Goal: Use online tool/utility: Utilize a website feature to perform a specific function

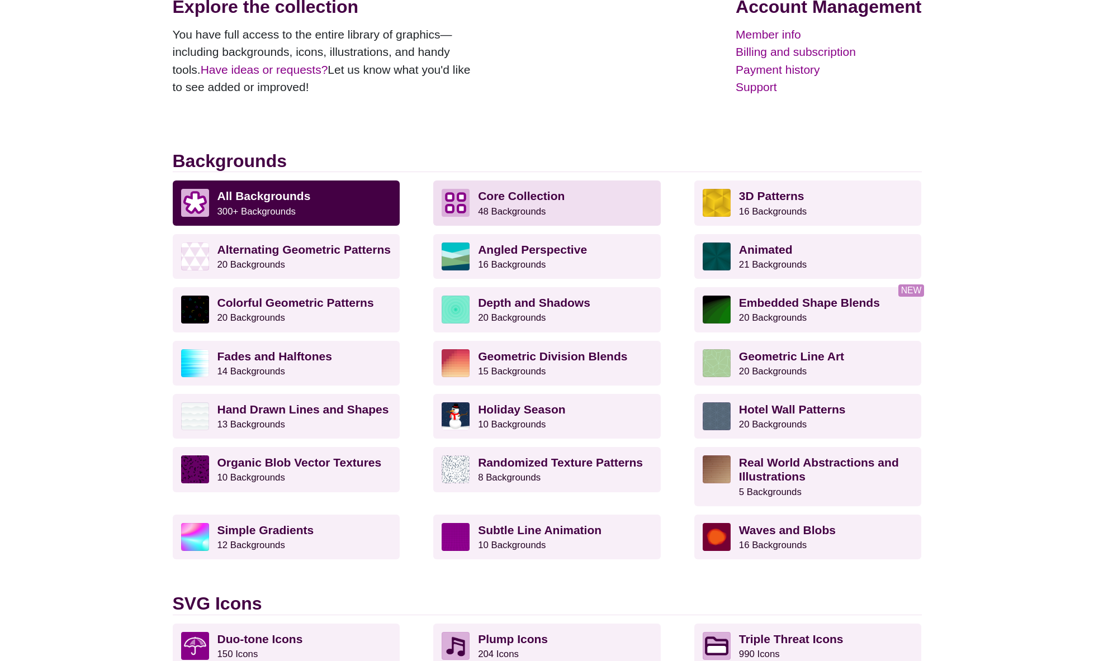
scroll to position [178, 0]
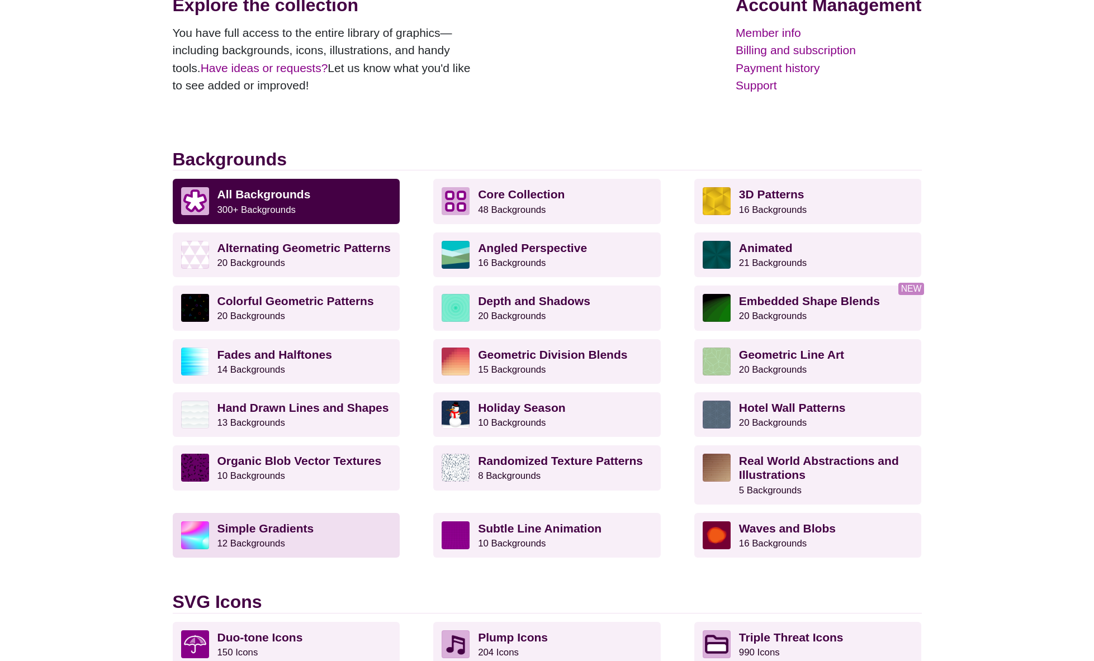
click at [305, 537] on p "Simple Gradients 12 Backgrounds" at bounding box center [304, 535] width 174 height 28
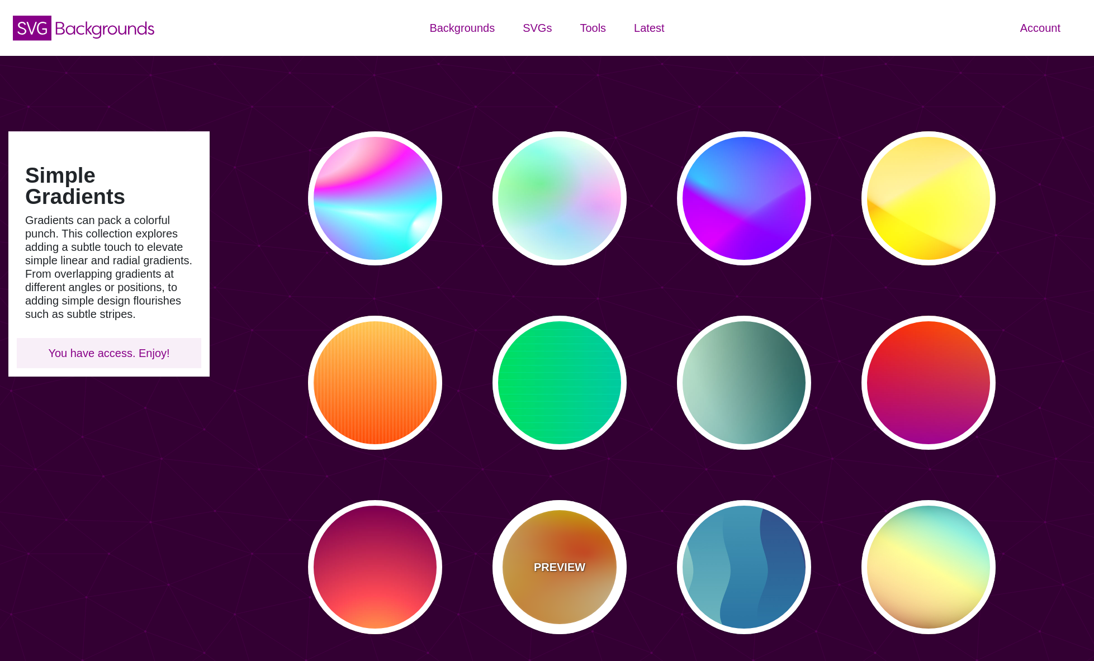
click at [564, 547] on div "PREVIEW" at bounding box center [559, 567] width 134 height 134
type input "#FFFF00"
type input "#FF0000"
type input "80"
type input "130"
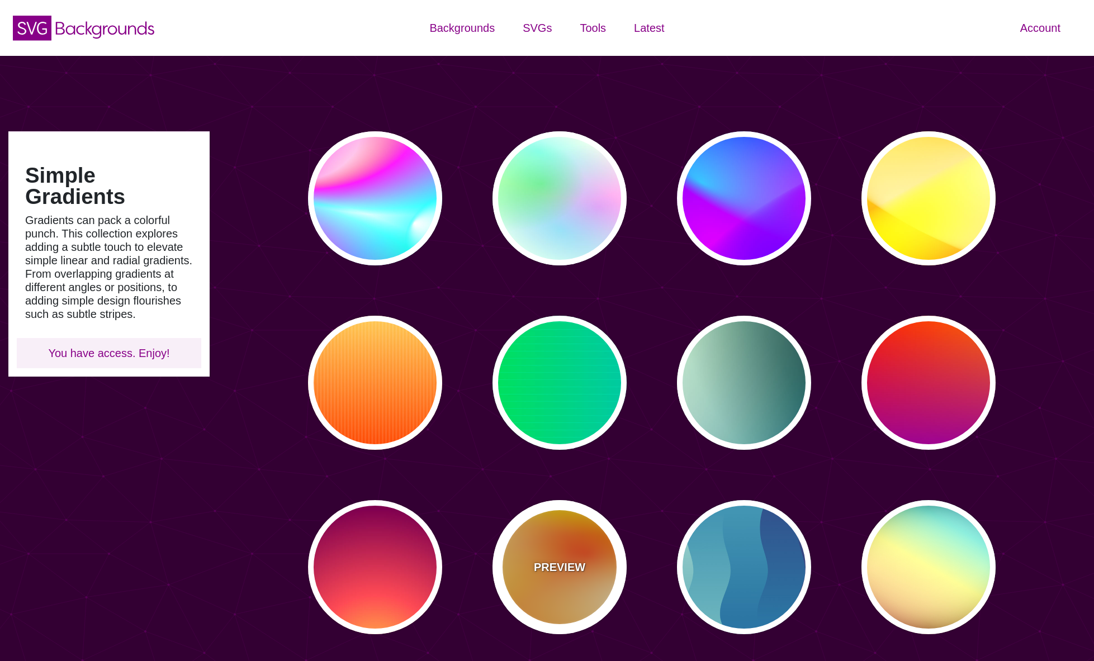
type input "70"
type input "50"
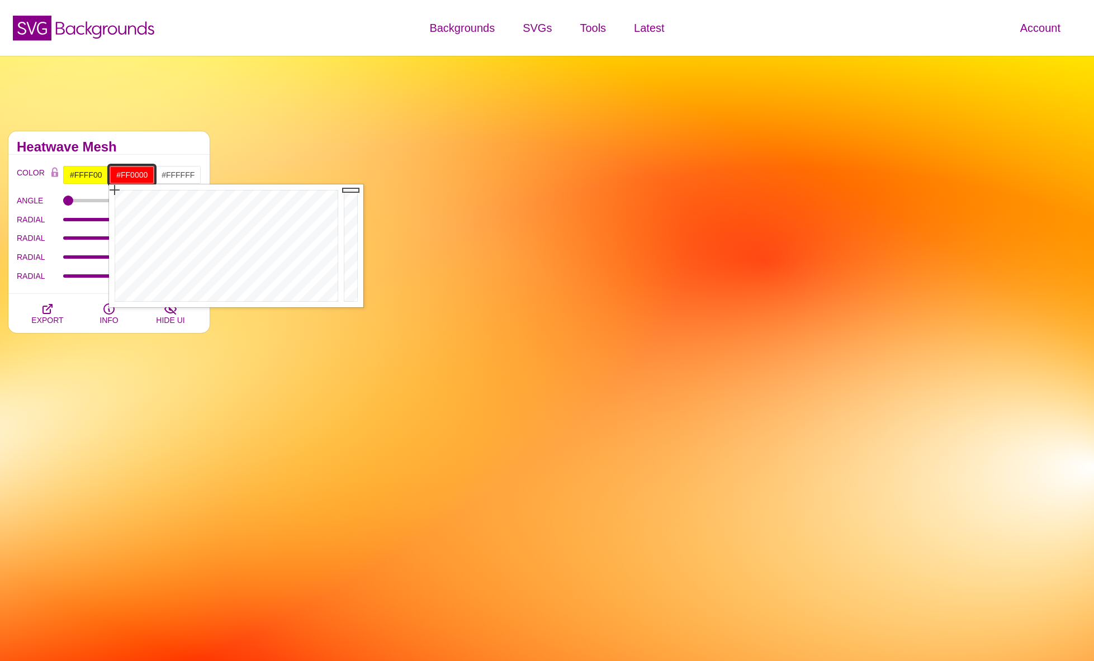
drag, startPoint x: 114, startPoint y: 176, endPoint x: 147, endPoint y: 176, distance: 33.0
click at [147, 176] on input "#FF0000" at bounding box center [132, 174] width 46 height 19
paste input "821F1D"
type input "#821F1D"
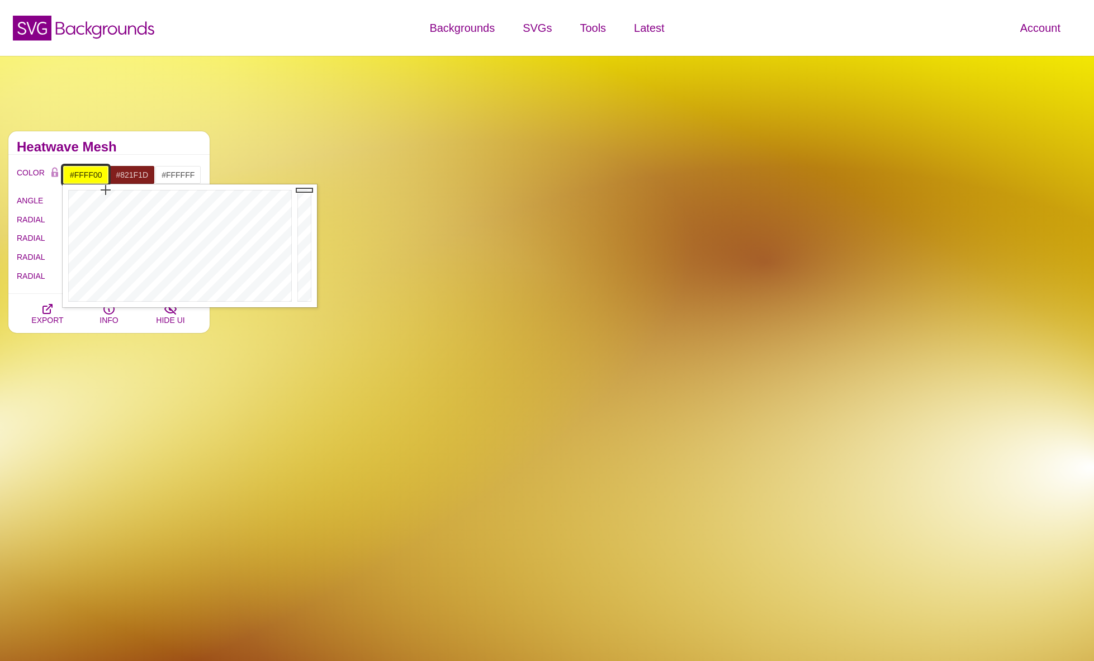
drag, startPoint x: 68, startPoint y: 177, endPoint x: 105, endPoint y: 176, distance: 36.9
click at [105, 176] on input "#FFFF00" at bounding box center [86, 174] width 46 height 19
paste input "221F1F"
type input "#221F1F"
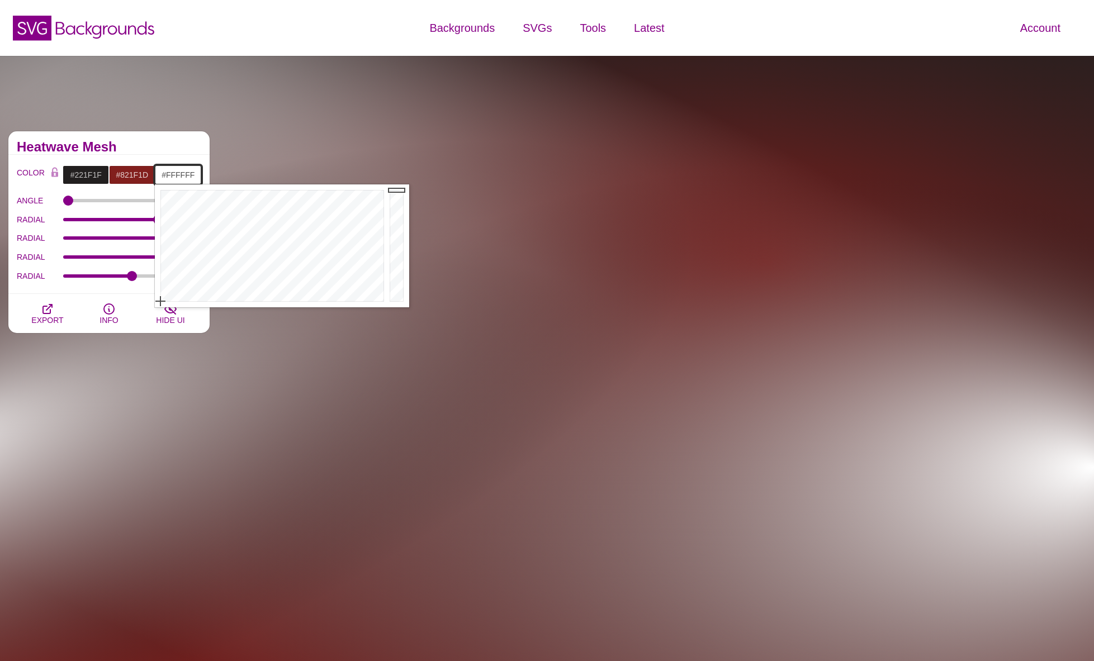
drag, startPoint x: 163, startPoint y: 176, endPoint x: 197, endPoint y: 176, distance: 34.1
click at [198, 177] on input "#FFFFFF" at bounding box center [178, 174] width 46 height 19
paste input "DFE0E0"
type input "#DFE0E0"
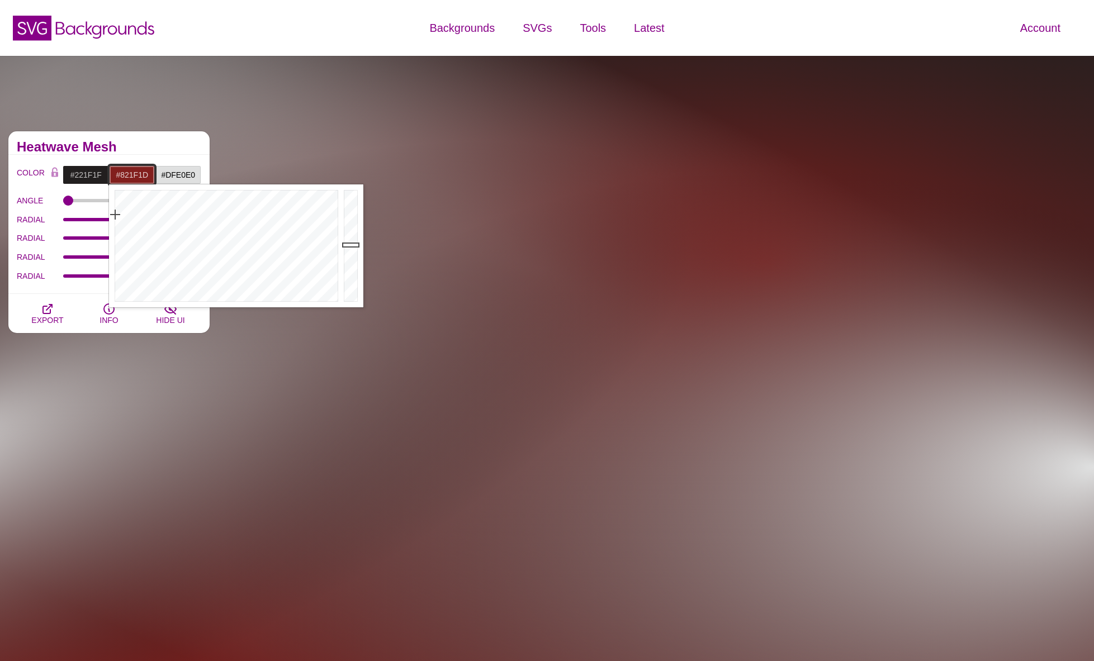
drag, startPoint x: 115, startPoint y: 176, endPoint x: 151, endPoint y: 177, distance: 36.9
click at [152, 176] on input "#821F1D" at bounding box center [132, 174] width 46 height 19
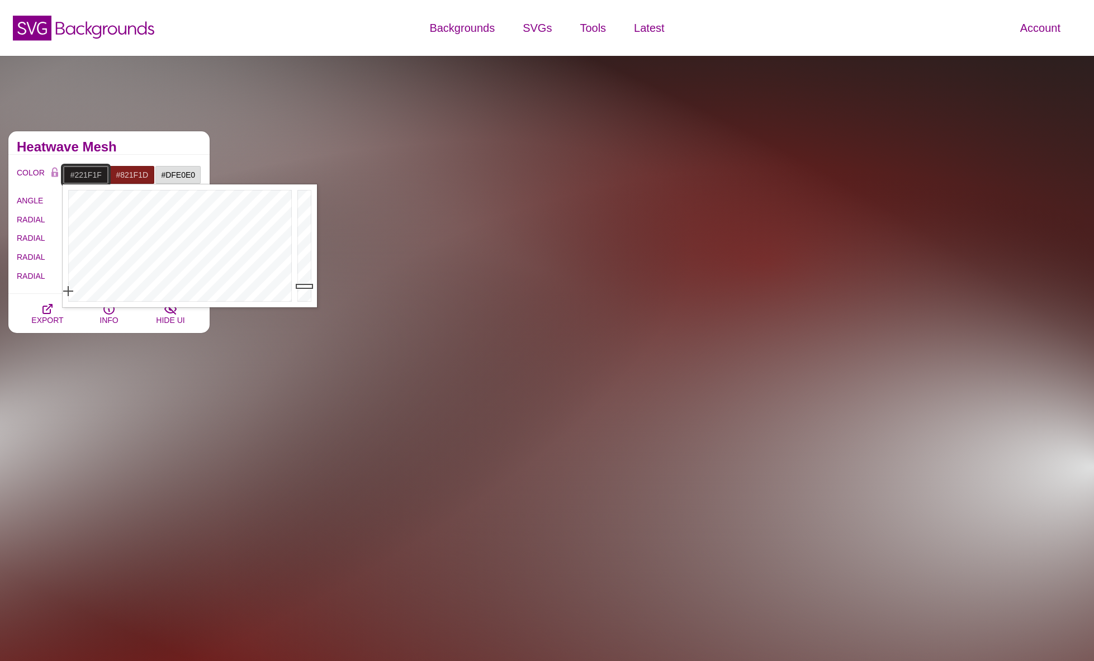
drag, startPoint x: 103, startPoint y: 177, endPoint x: 69, endPoint y: 177, distance: 34.1
click at [69, 177] on input "#221F1F" at bounding box center [86, 174] width 46 height 19
drag, startPoint x: 69, startPoint y: 177, endPoint x: 109, endPoint y: 177, distance: 39.7
click at [109, 177] on div "#221F1F #821F1D #DFE0E0 #444444 #555555 #666666 #777777 #888888 #999999" at bounding box center [132, 174] width 139 height 19
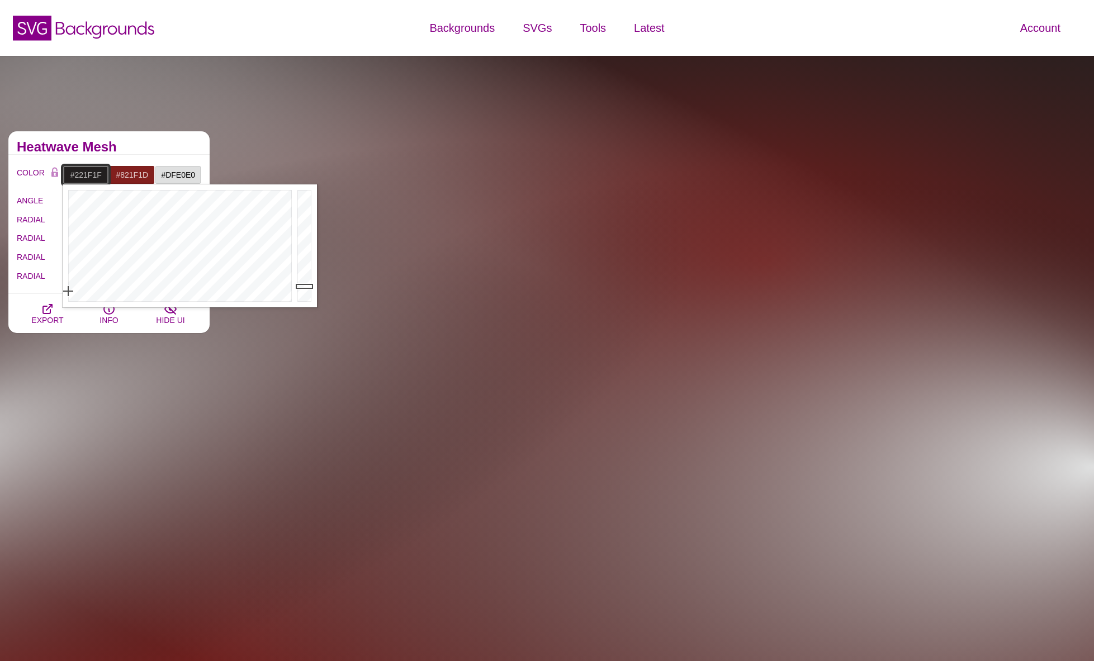
paste input "821F1D"
type input "#821F1D"
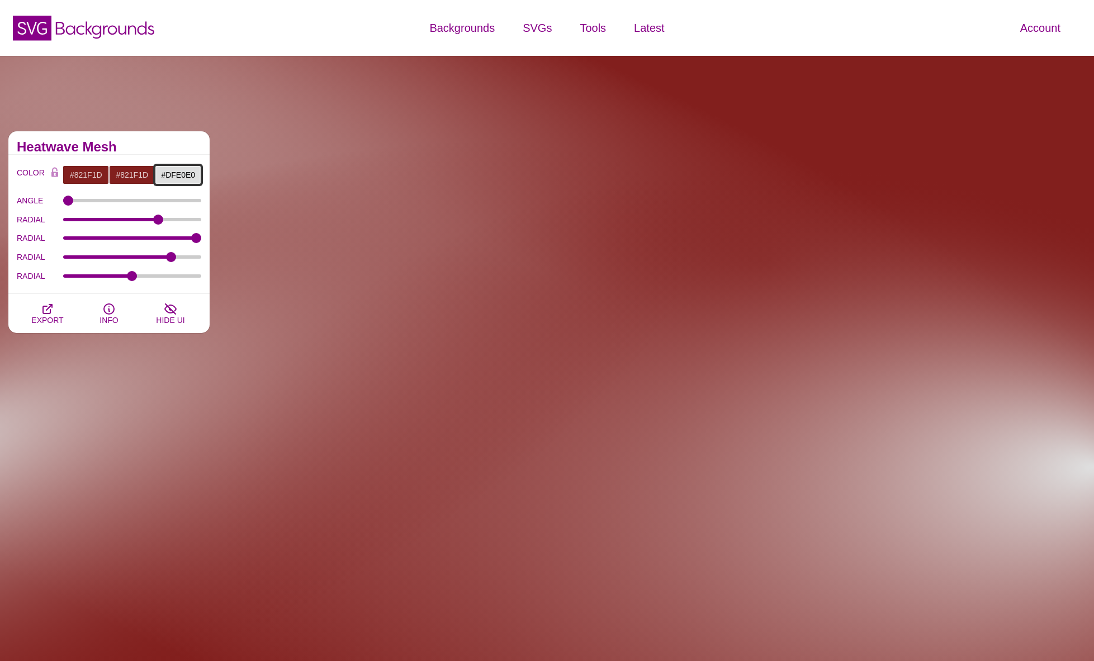
click at [167, 178] on input "#DFE0E0" at bounding box center [178, 174] width 46 height 19
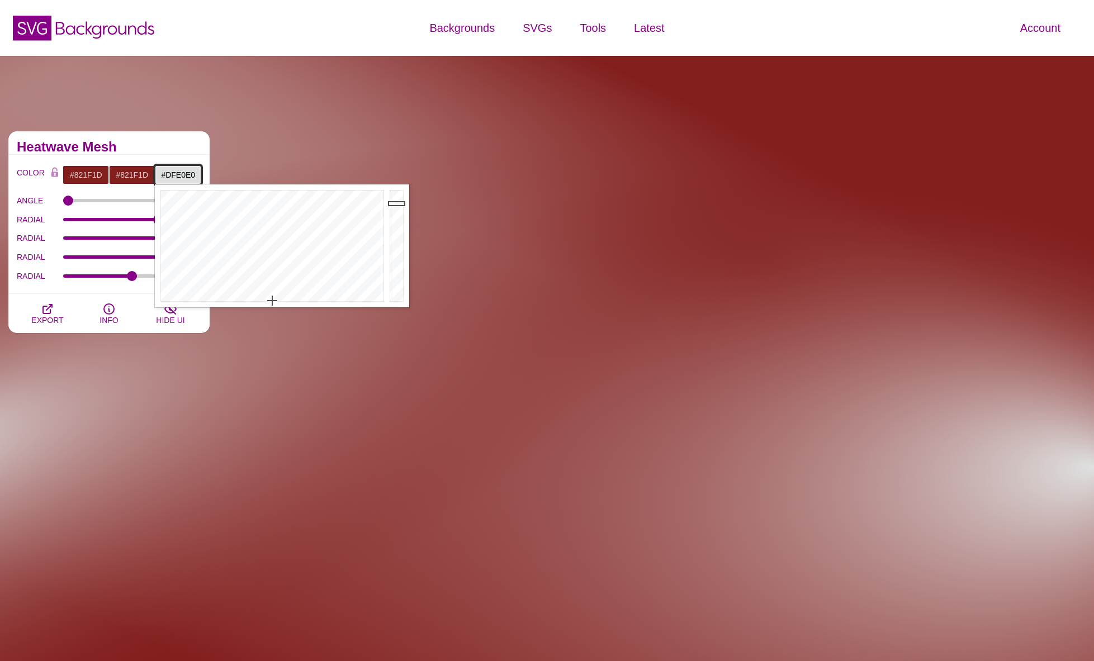
drag, startPoint x: 165, startPoint y: 177, endPoint x: 196, endPoint y: 176, distance: 30.8
click at [196, 176] on input "#DFE0E0" at bounding box center [178, 174] width 46 height 19
type input "#2C2C2C"
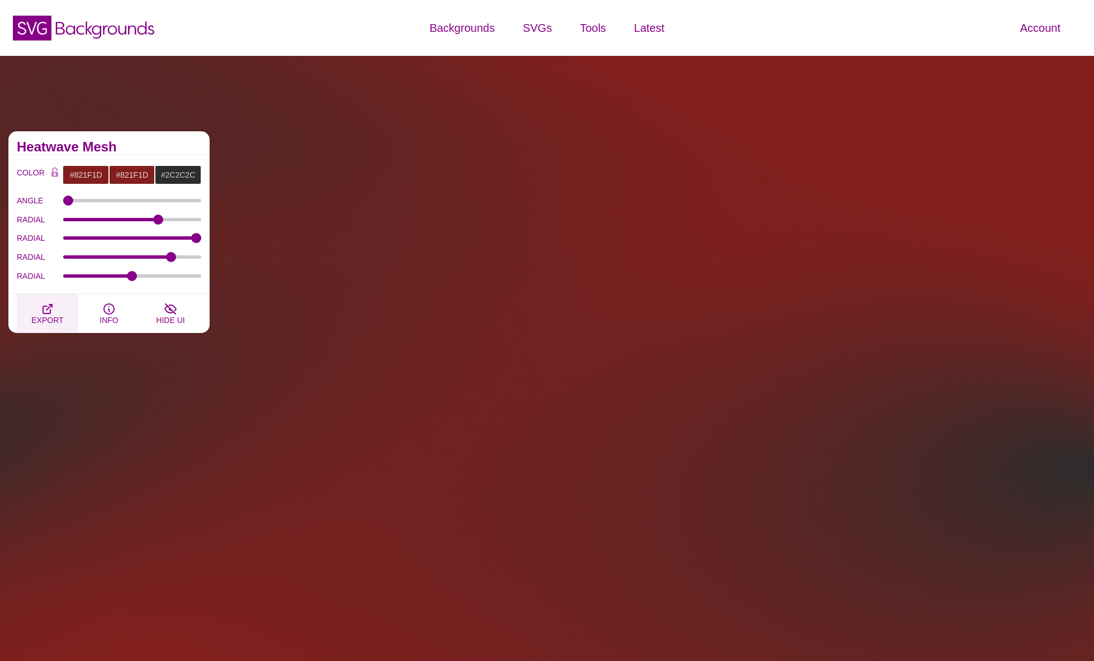
click at [50, 306] on icon "button" at bounding box center [47, 309] width 9 height 9
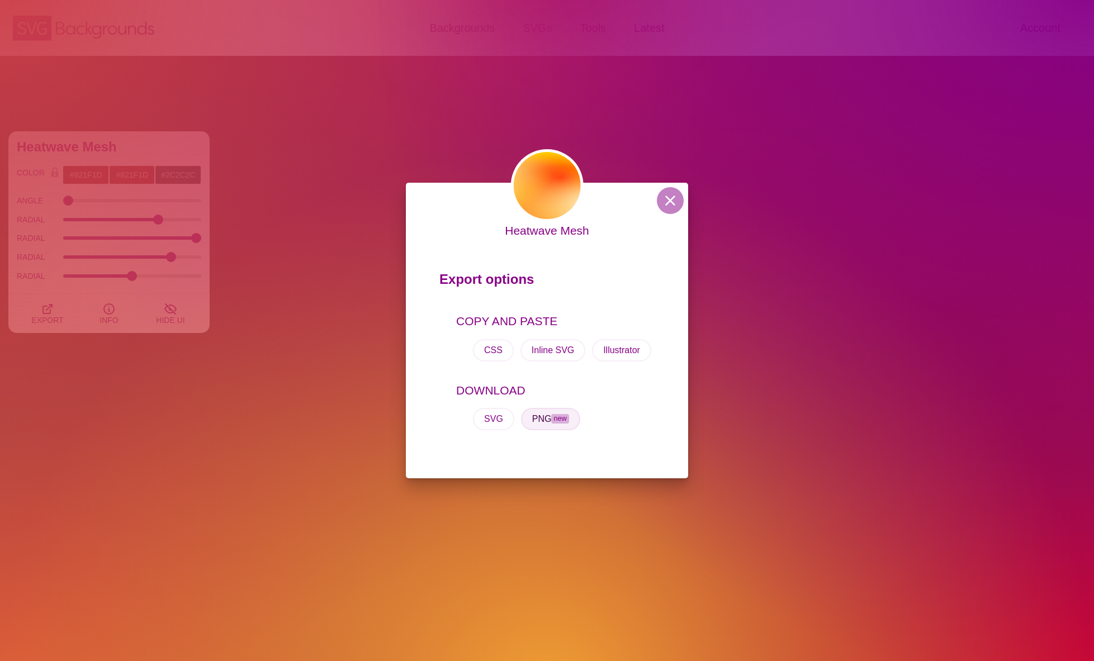
click at [559, 419] on span "new" at bounding box center [559, 419] width 17 height 10
click at [534, 419] on button "PNG new" at bounding box center [550, 419] width 59 height 22
